Goal: Task Accomplishment & Management: Use online tool/utility

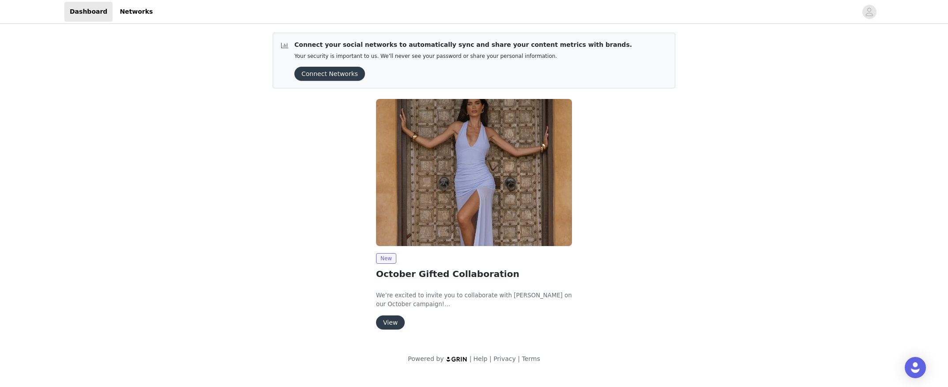
click at [389, 324] on button "View" at bounding box center [390, 322] width 29 height 14
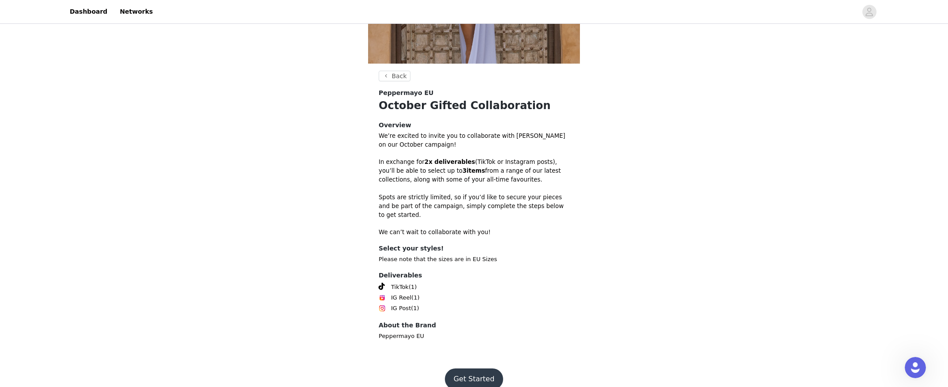
click at [481, 368] on button "Get Started" at bounding box center [474, 378] width 59 height 21
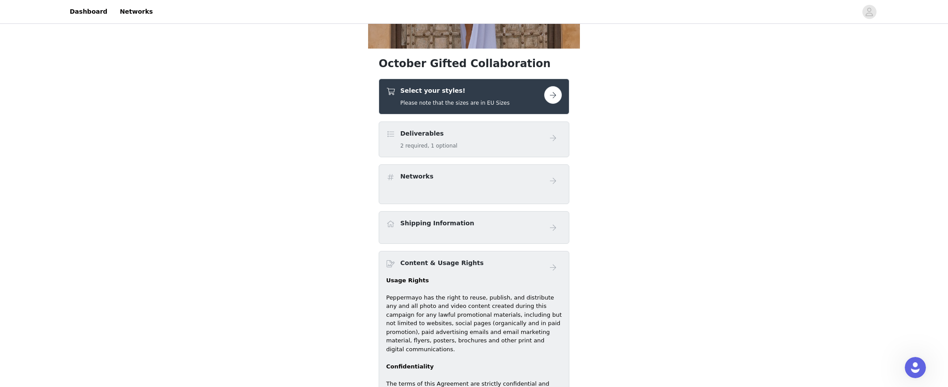
scroll to position [206, 0]
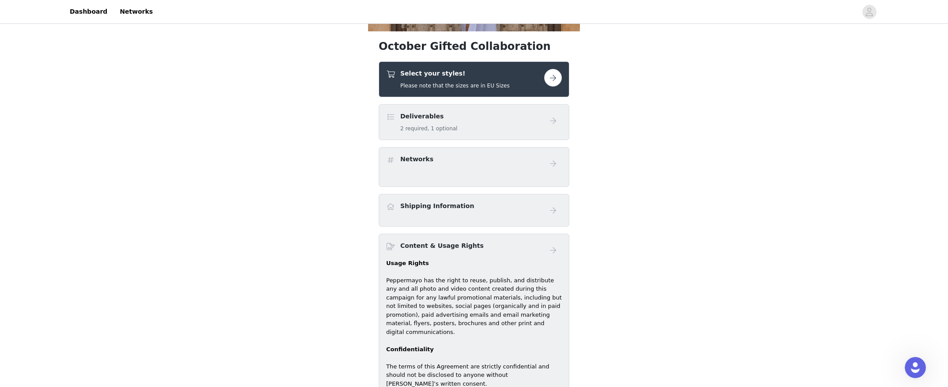
click at [554, 79] on button "button" at bounding box center [553, 78] width 18 height 18
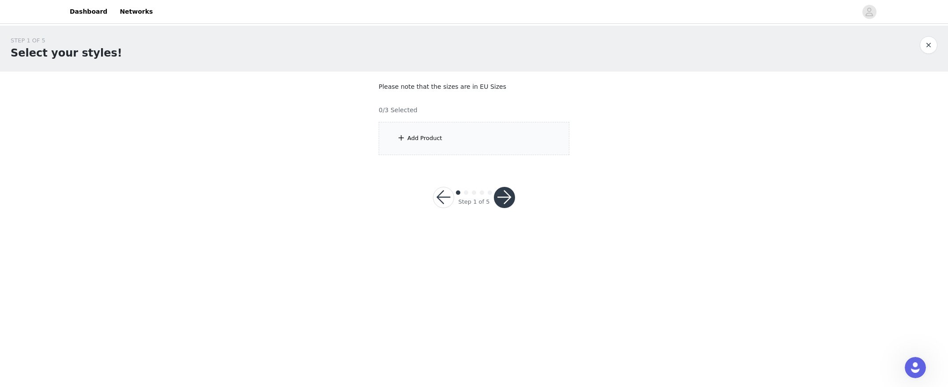
click at [455, 146] on div "Add Product" at bounding box center [474, 138] width 191 height 33
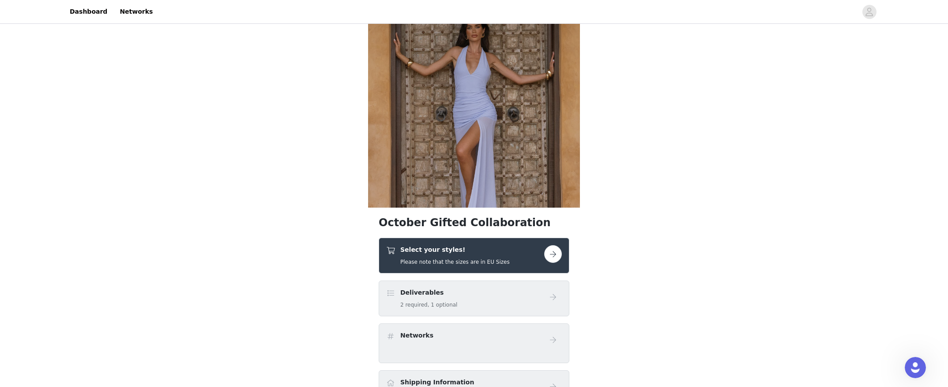
click at [500, 307] on div "Deliverables 2 required, 1 optional" at bounding box center [465, 298] width 158 height 21
click at [487, 290] on div "Deliverables 2 required, 1 optional" at bounding box center [465, 298] width 158 height 21
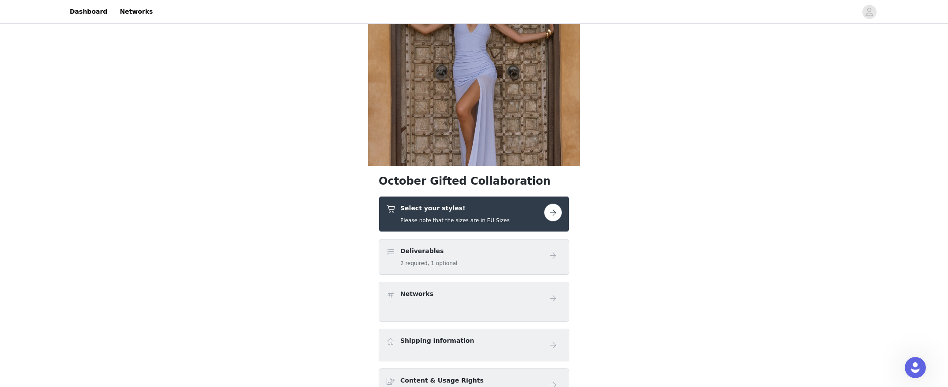
scroll to position [92, 0]
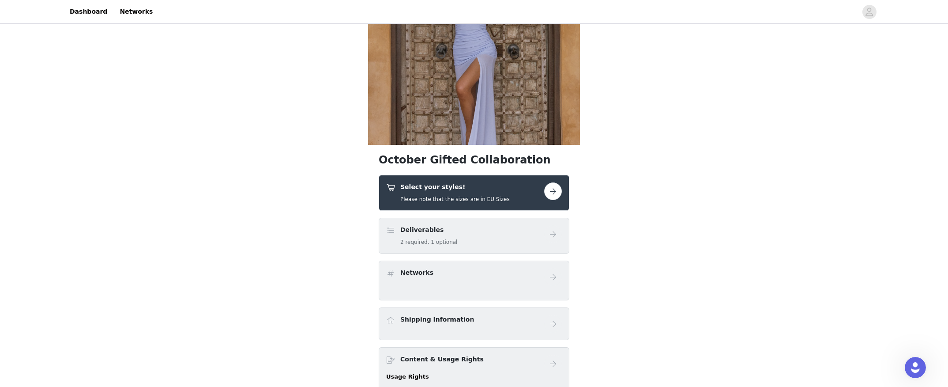
click at [552, 192] on button "button" at bounding box center [553, 191] width 18 height 18
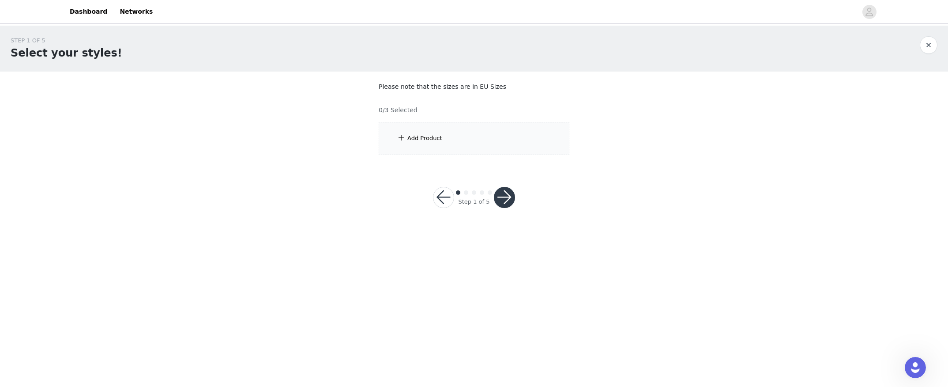
click at [487, 133] on div "Add Product" at bounding box center [474, 138] width 191 height 33
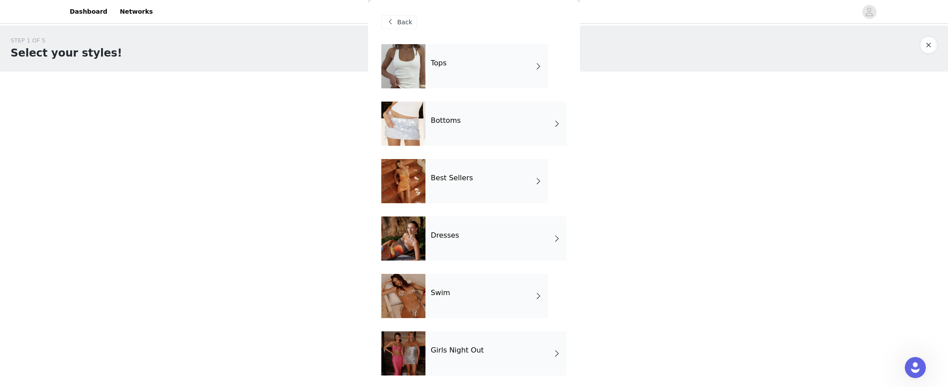
click at [494, 234] on div "Dresses" at bounding box center [496, 238] width 141 height 44
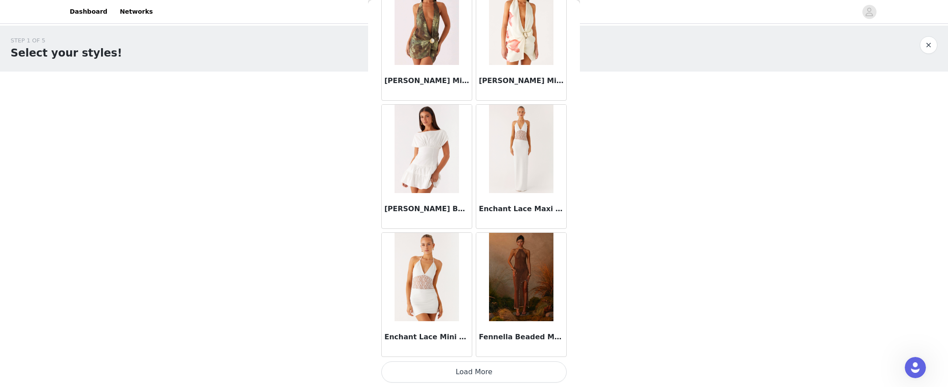
click at [514, 376] on button "Load More" at bounding box center [473, 371] width 185 height 21
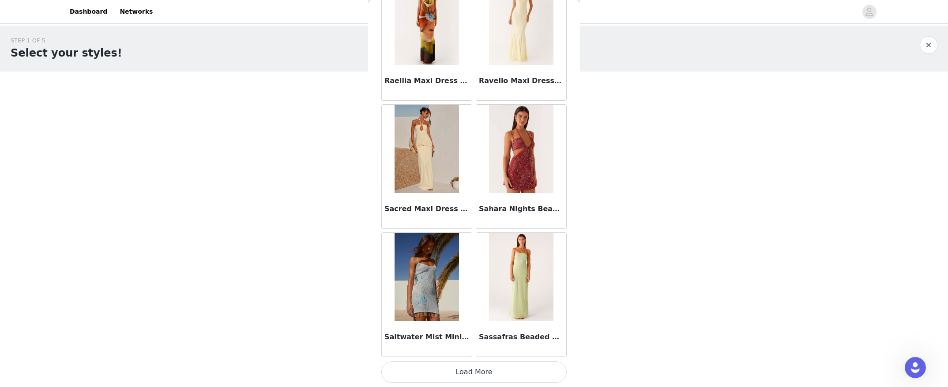
click at [496, 367] on button "Load More" at bounding box center [473, 371] width 185 height 21
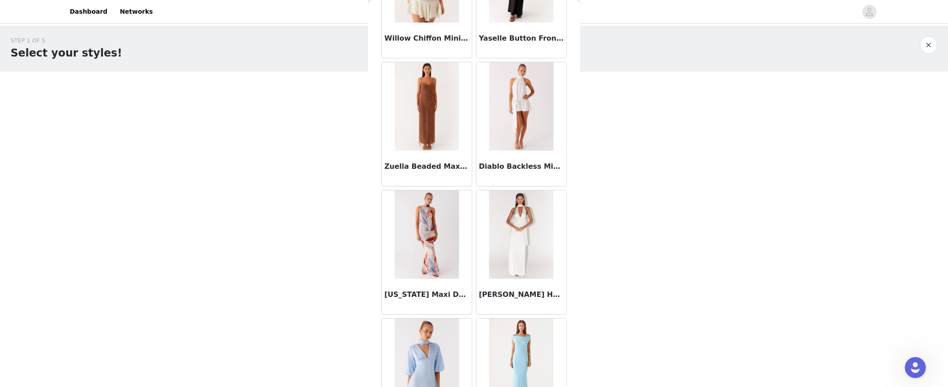
scroll to position [3524, 0]
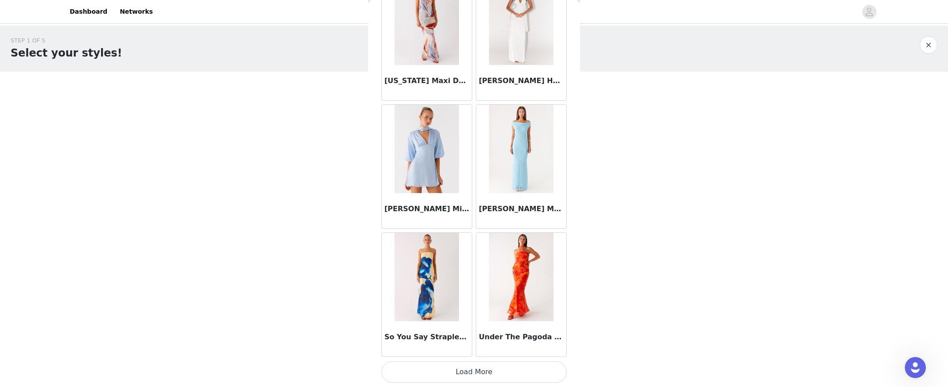
click at [471, 373] on button "Load More" at bounding box center [473, 371] width 185 height 21
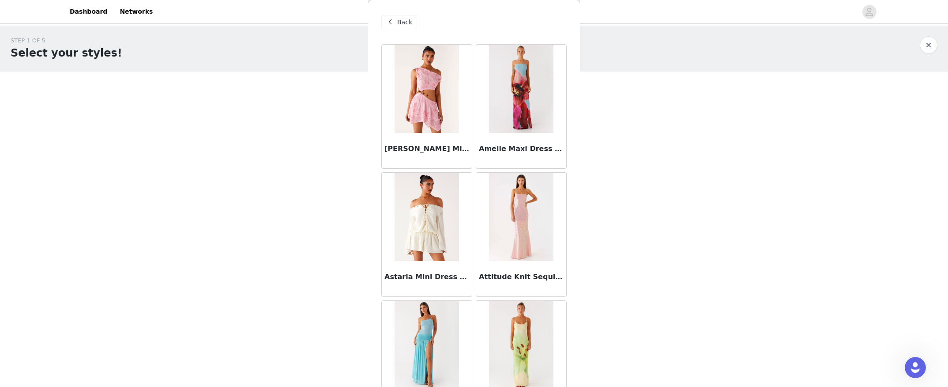
scroll to position [0, 0]
click at [403, 20] on span "Back" at bounding box center [404, 22] width 15 height 9
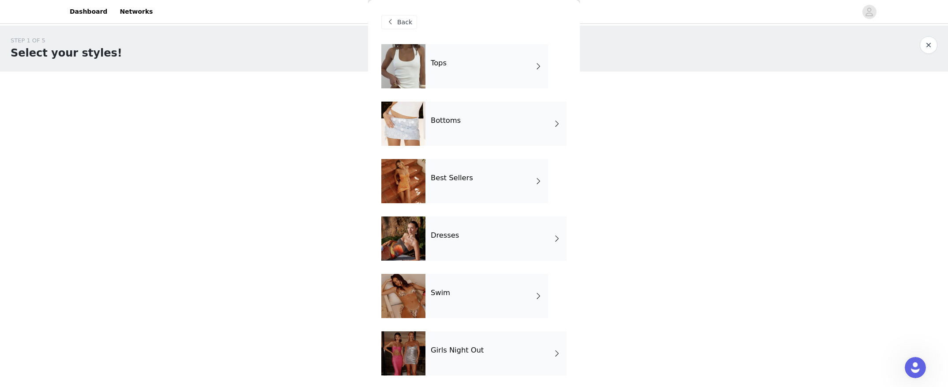
click at [478, 192] on div "Best Sellers" at bounding box center [487, 181] width 123 height 44
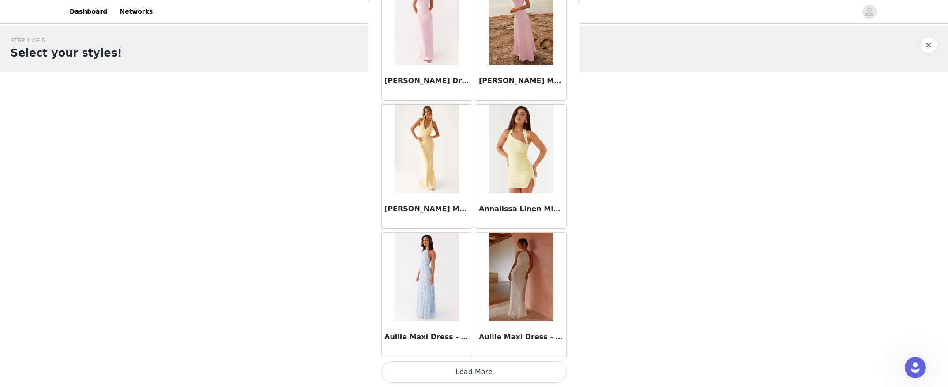
scroll to position [964, 0]
click at [502, 374] on button "Load More" at bounding box center [473, 371] width 185 height 21
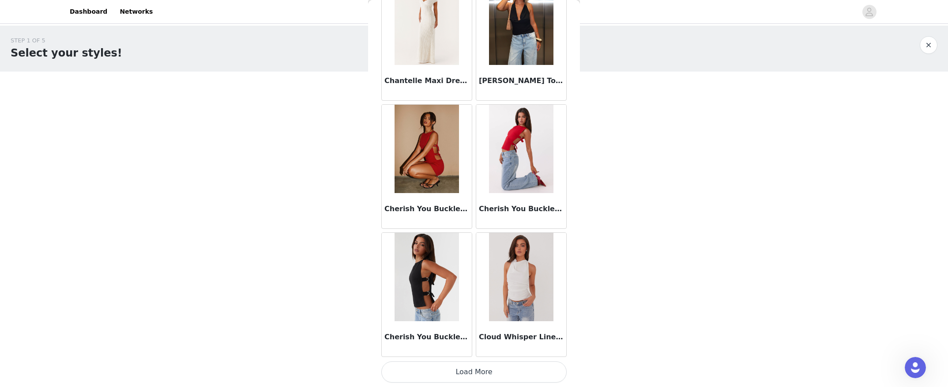
click at [519, 371] on button "Load More" at bounding box center [473, 371] width 185 height 21
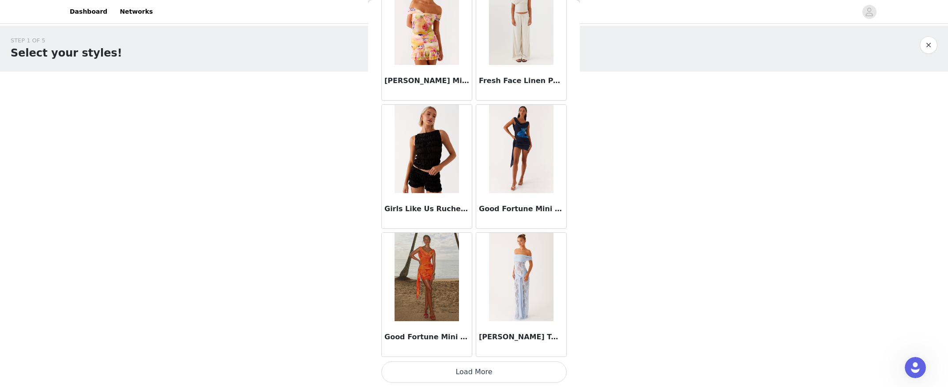
scroll to position [0, 0]
click at [515, 365] on button "Load More" at bounding box center [473, 371] width 185 height 21
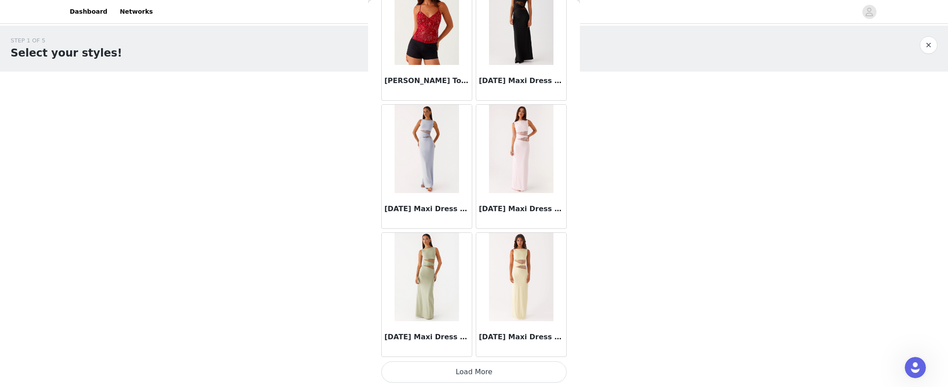
click at [511, 365] on button "Load More" at bounding box center [473, 371] width 185 height 21
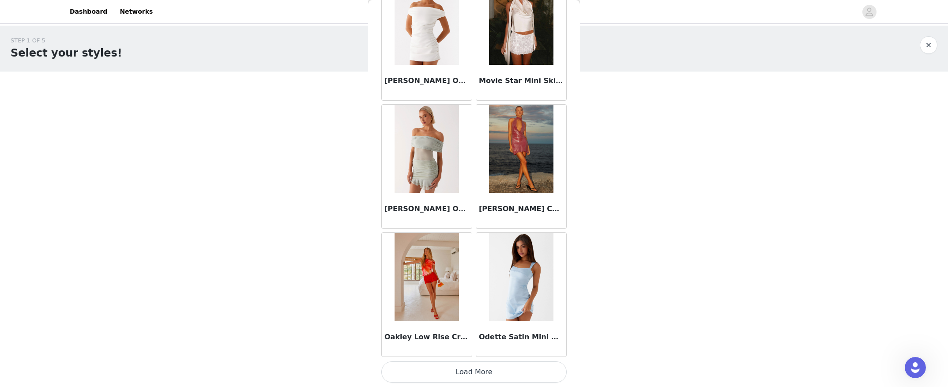
click at [494, 372] on button "Load More" at bounding box center [473, 371] width 185 height 21
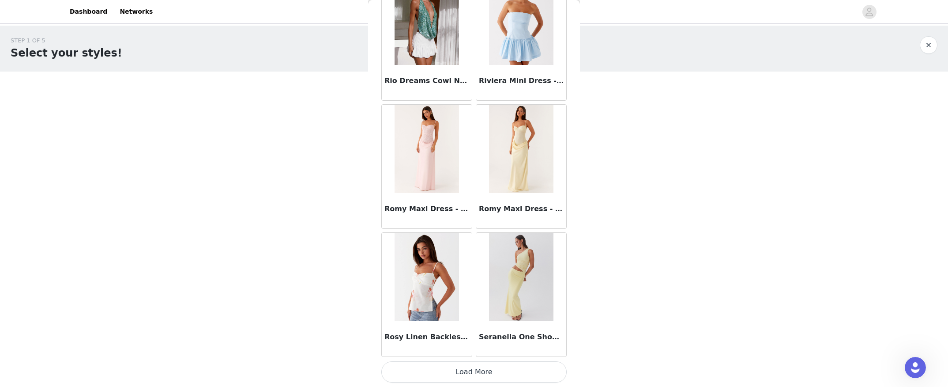
click at [512, 367] on button "Load More" at bounding box center [473, 371] width 185 height 21
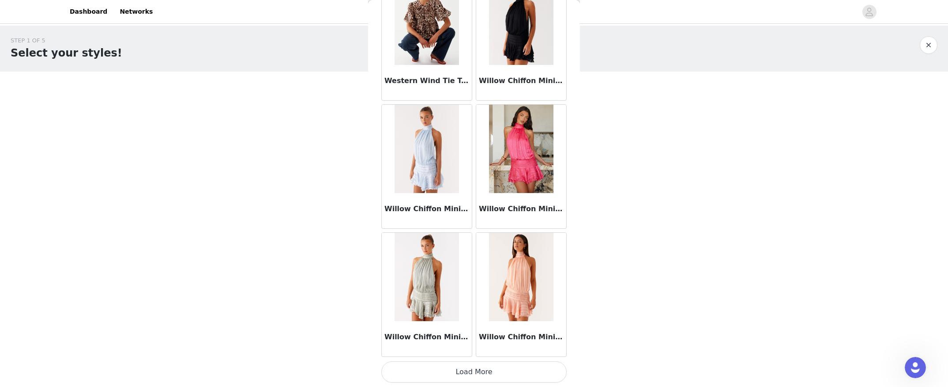
click at [483, 369] on button "Load More" at bounding box center [473, 371] width 185 height 21
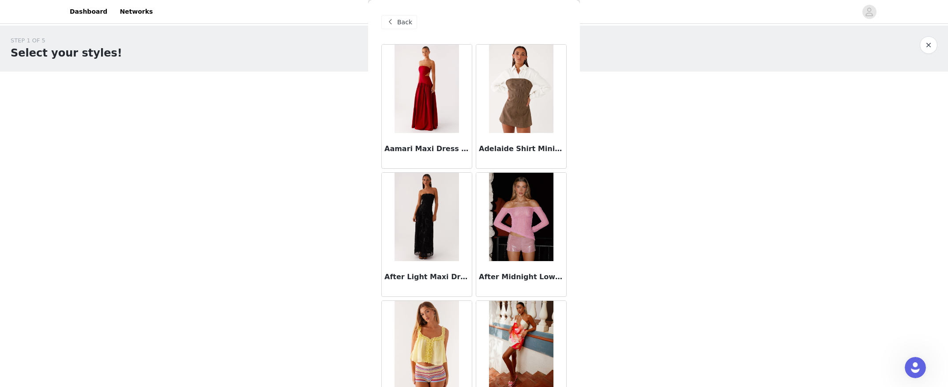
click at [396, 16] on div "Back" at bounding box center [399, 22] width 36 height 14
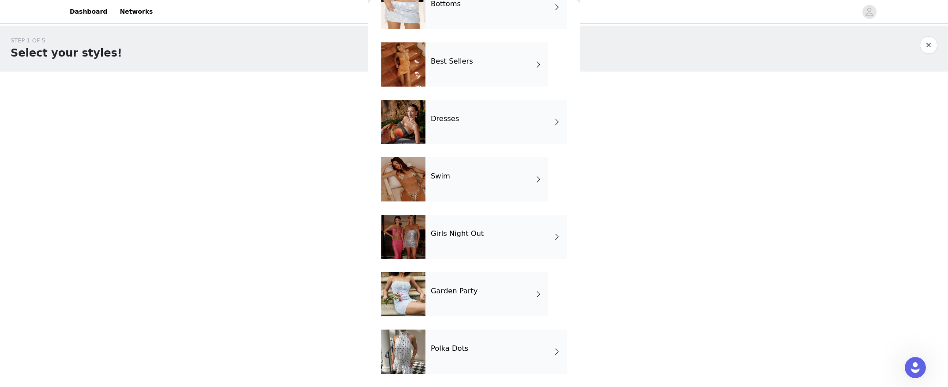
click at [479, 237] on h4 "Girls Night Out" at bounding box center [457, 234] width 53 height 8
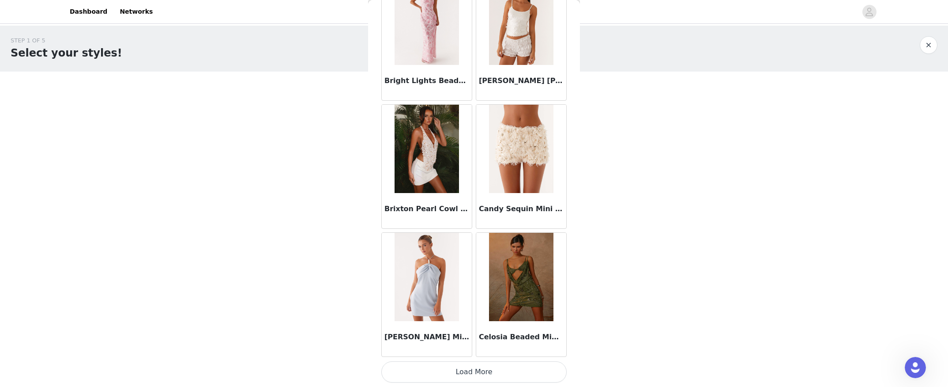
click at [517, 369] on button "Load More" at bounding box center [473, 371] width 185 height 21
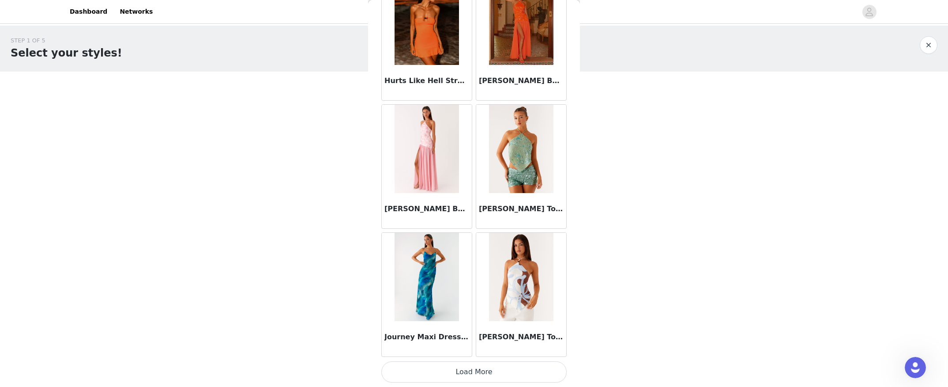
click at [506, 374] on button "Load More" at bounding box center [473, 371] width 185 height 21
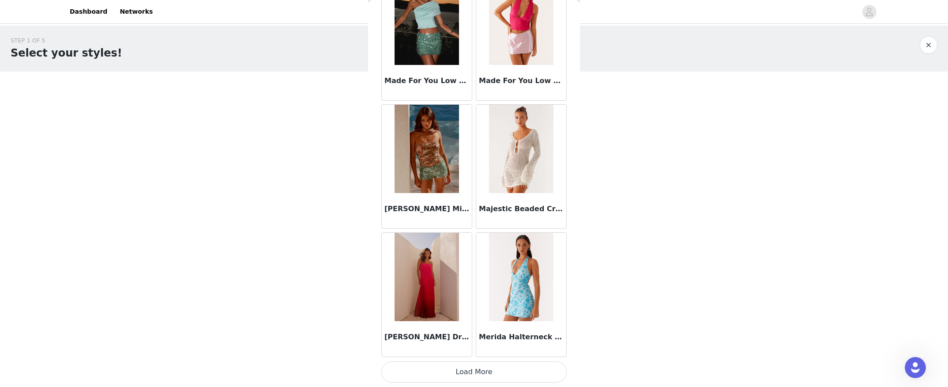
click at [483, 367] on button "Load More" at bounding box center [473, 371] width 185 height 21
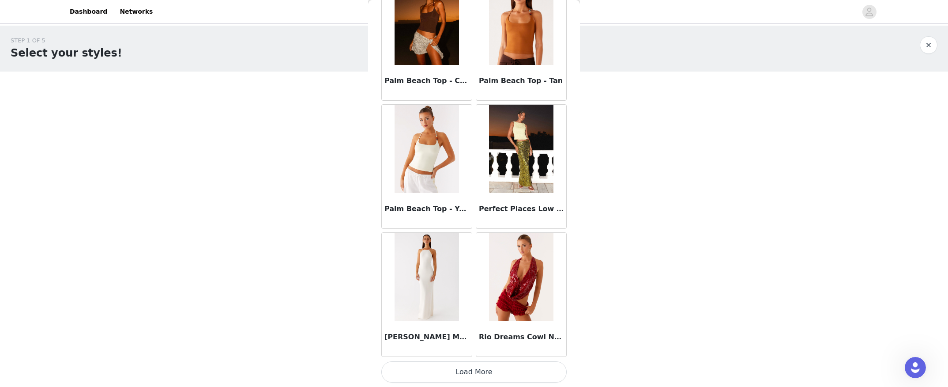
click at [497, 368] on button "Load More" at bounding box center [473, 371] width 185 height 21
